Goal: Find contact information: Find contact information

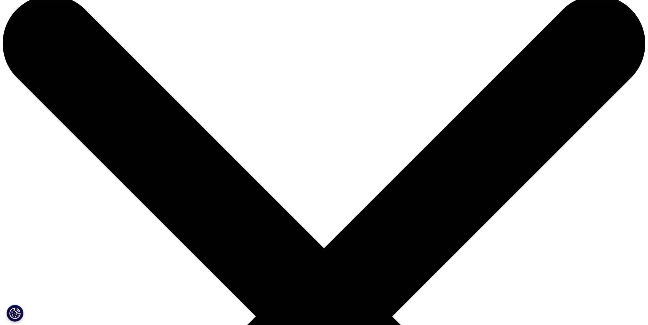
scroll to position [35, 0]
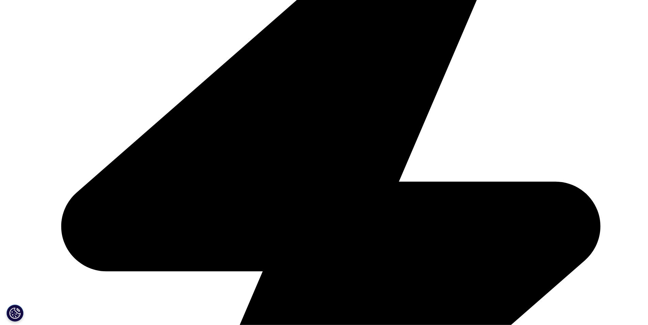
scroll to position [1042, 0]
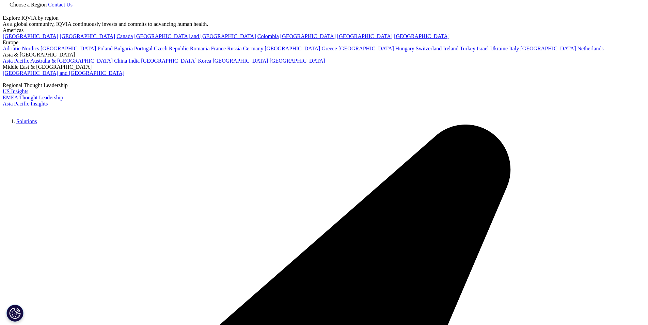
scroll to position [0, 0]
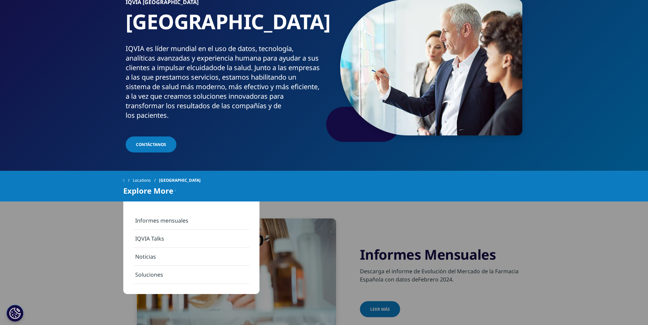
scroll to position [69, 0]
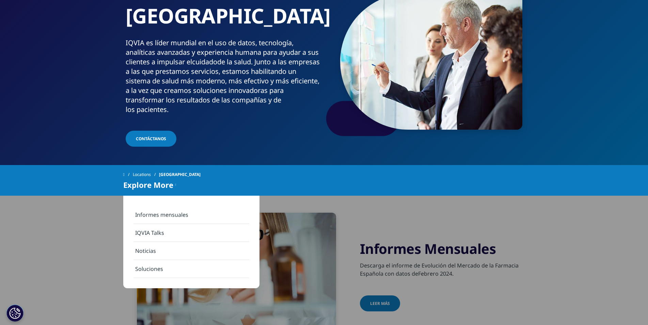
click at [161, 269] on link "Soluciones" at bounding box center [191, 269] width 116 height 18
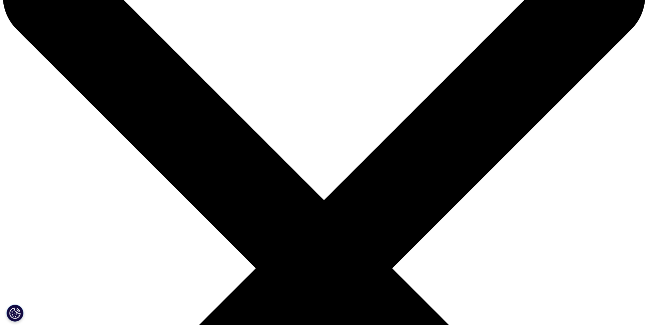
scroll to position [69, 0]
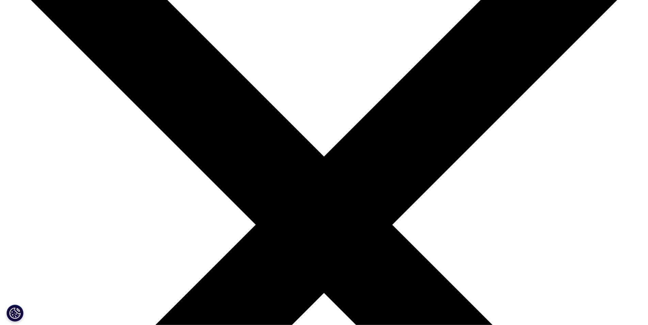
scroll to position [139, 0]
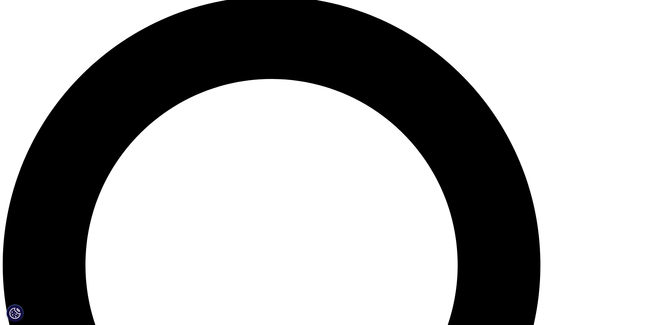
scroll to position [521, 0]
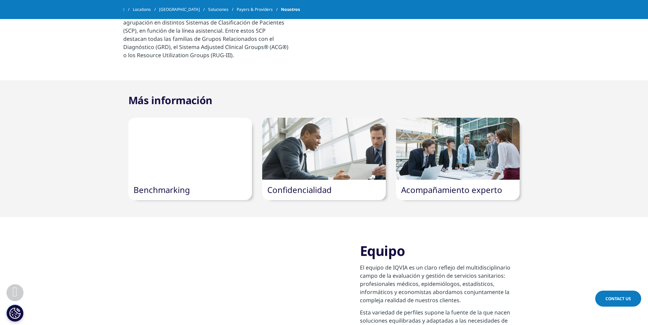
click at [444, 184] on link "Acompañamiento experto" at bounding box center [451, 189] width 101 height 11
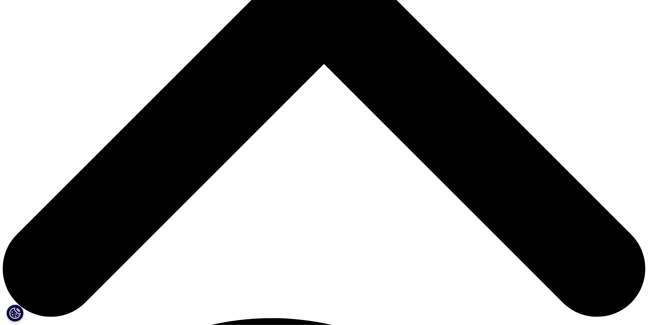
scroll to position [347, 0]
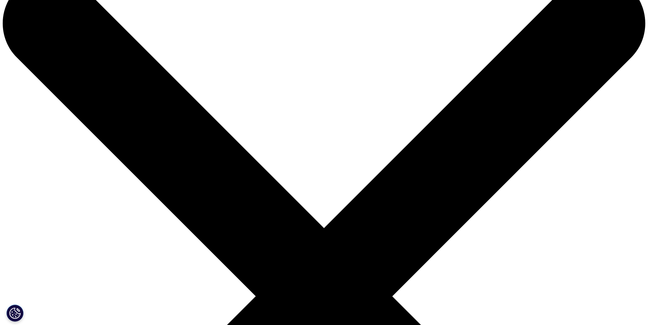
scroll to position [0, 0]
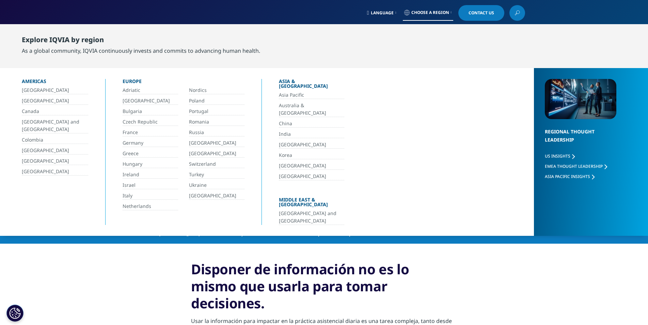
click at [198, 154] on link "[GEOGRAPHIC_DATA]" at bounding box center [216, 154] width 55 height 8
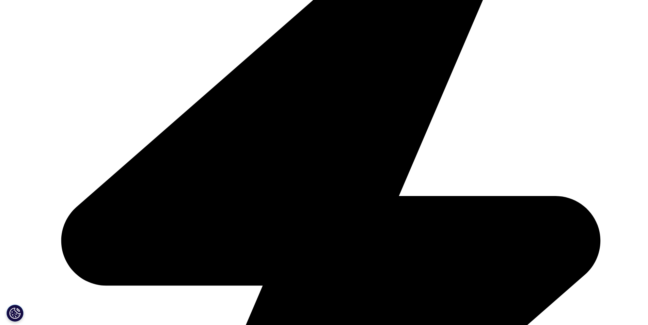
scroll to position [313, 0]
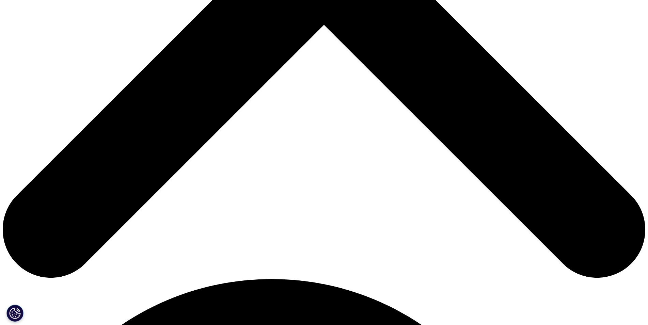
scroll to position [382, 0]
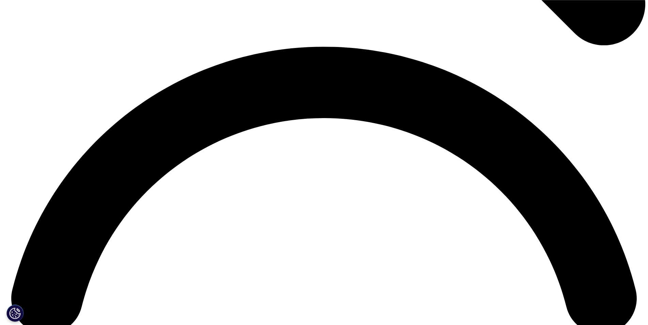
scroll to position [1285, 0]
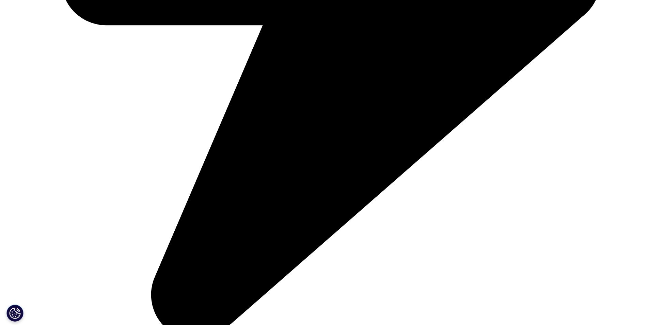
drag, startPoint x: 147, startPoint y: 73, endPoint x: 199, endPoint y: 141, distance: 85.7
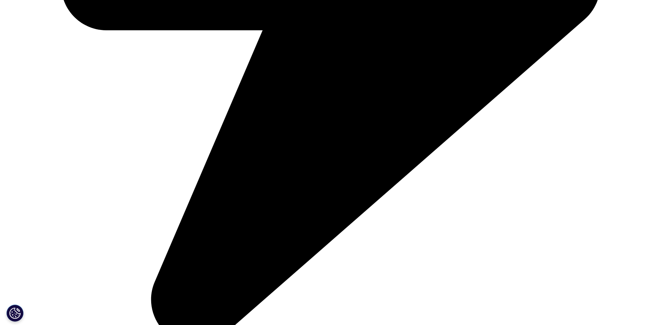
copy div "Nuestras oficinas [GEOGRAPHIC_DATA] [STREET_ADDRESS][PERSON_NAME], Tel: [PHONE_…"
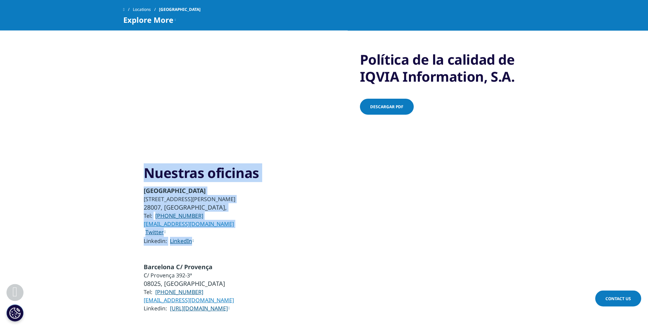
scroll to position [1181, 0]
